Goal: Task Accomplishment & Management: Complete application form

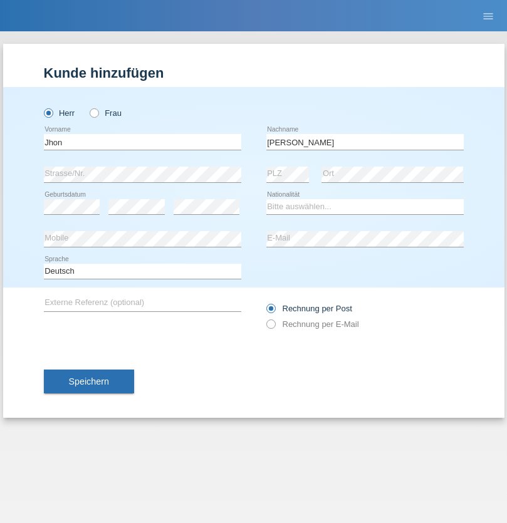
type input "[PERSON_NAME]"
select select "CH"
